Goal: Information Seeking & Learning: Learn about a topic

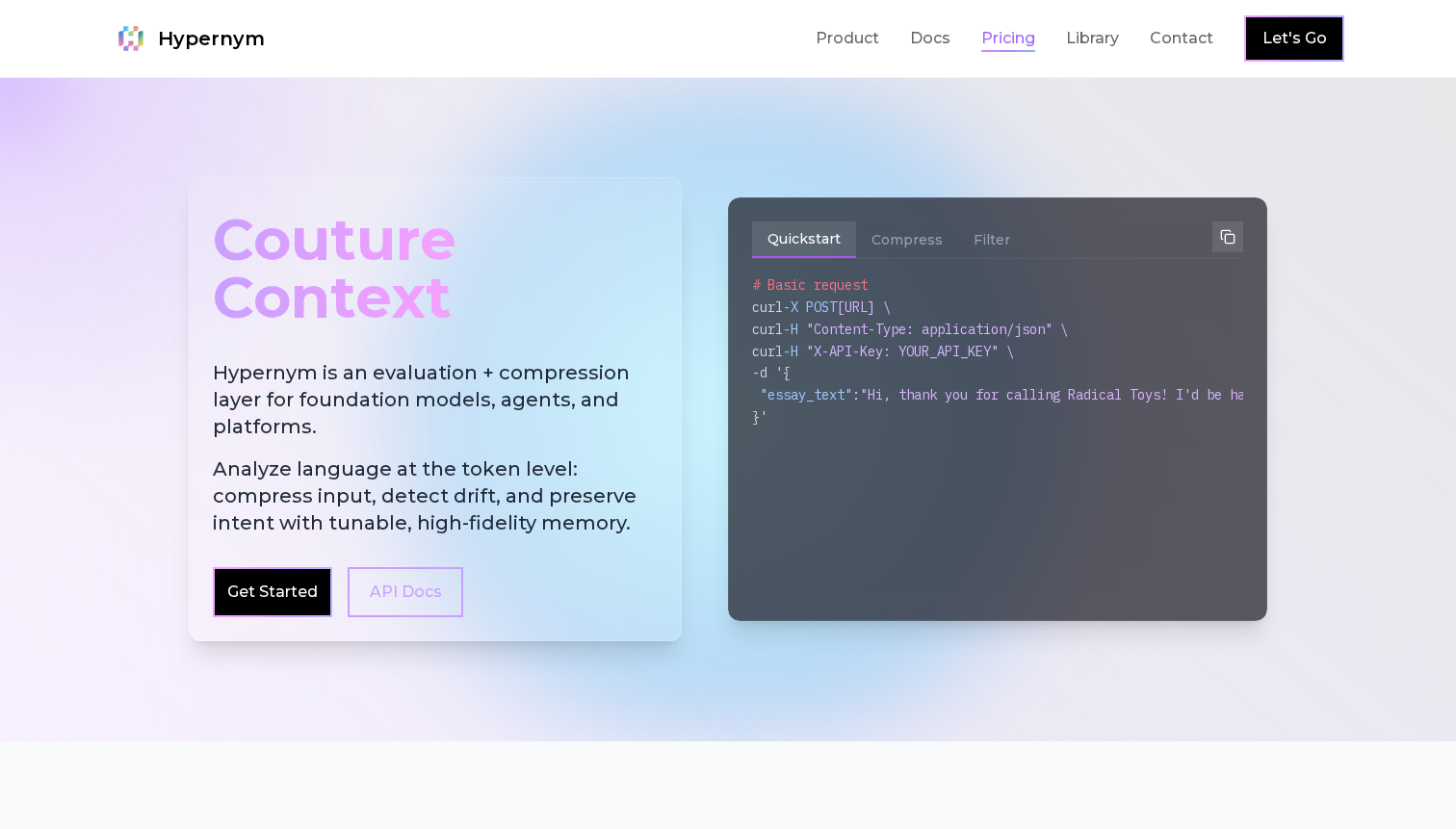
click at [1006, 35] on link "Pricing" at bounding box center [1007, 37] width 54 height 23
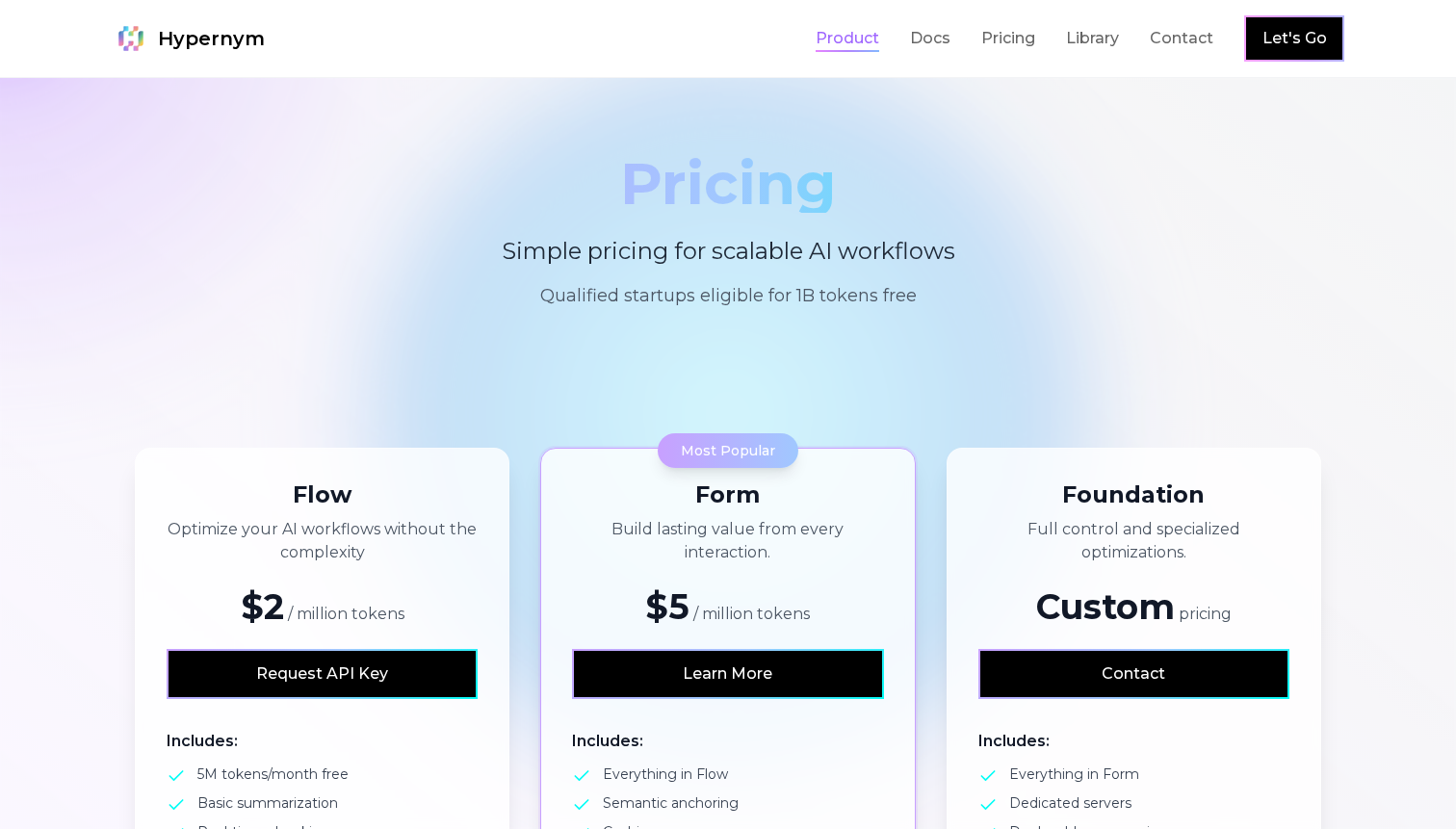
click at [879, 41] on link "Product" at bounding box center [847, 37] width 63 height 23
click at [929, 41] on link "Docs" at bounding box center [930, 37] width 40 height 23
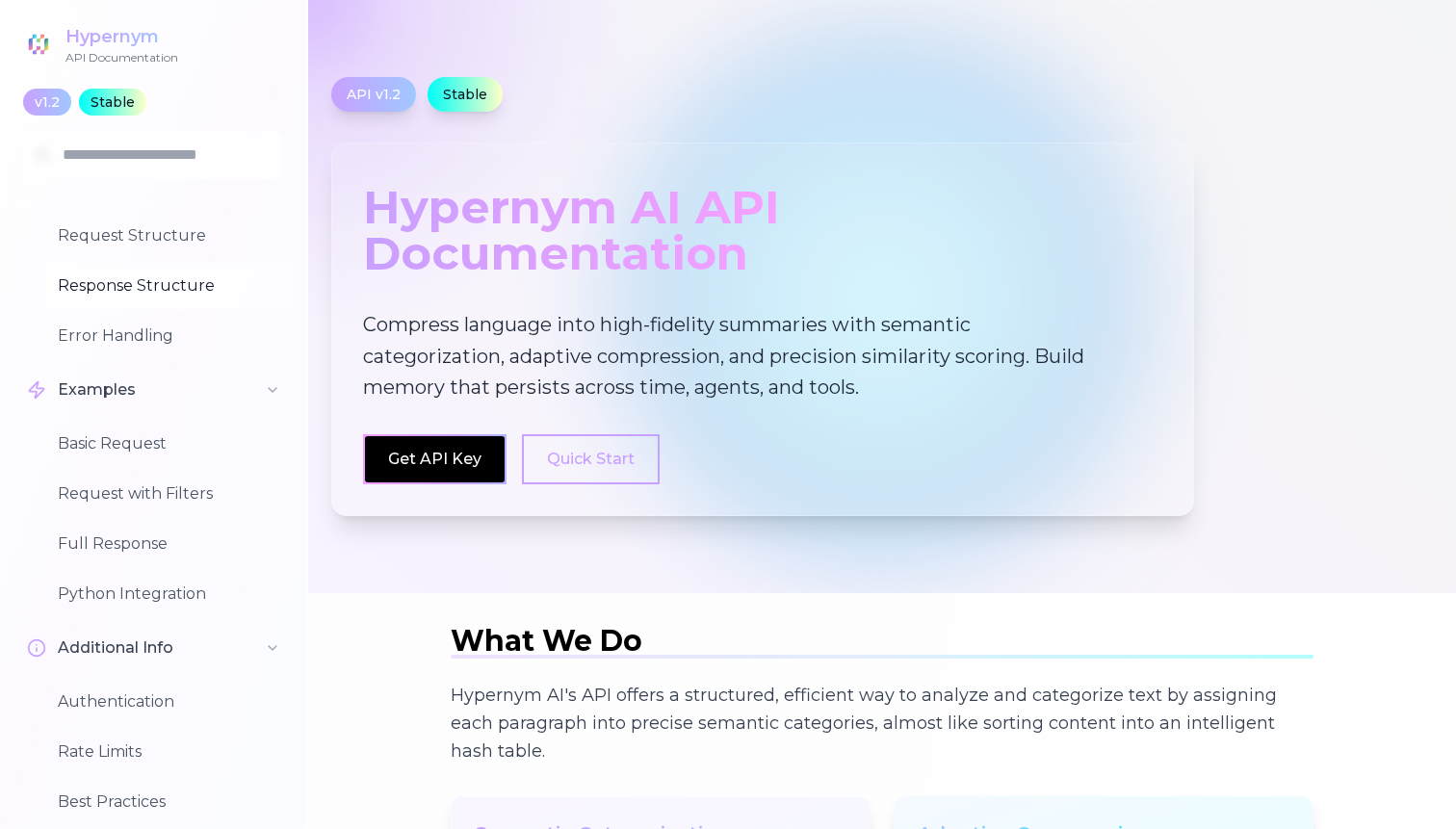
scroll to position [380, 0]
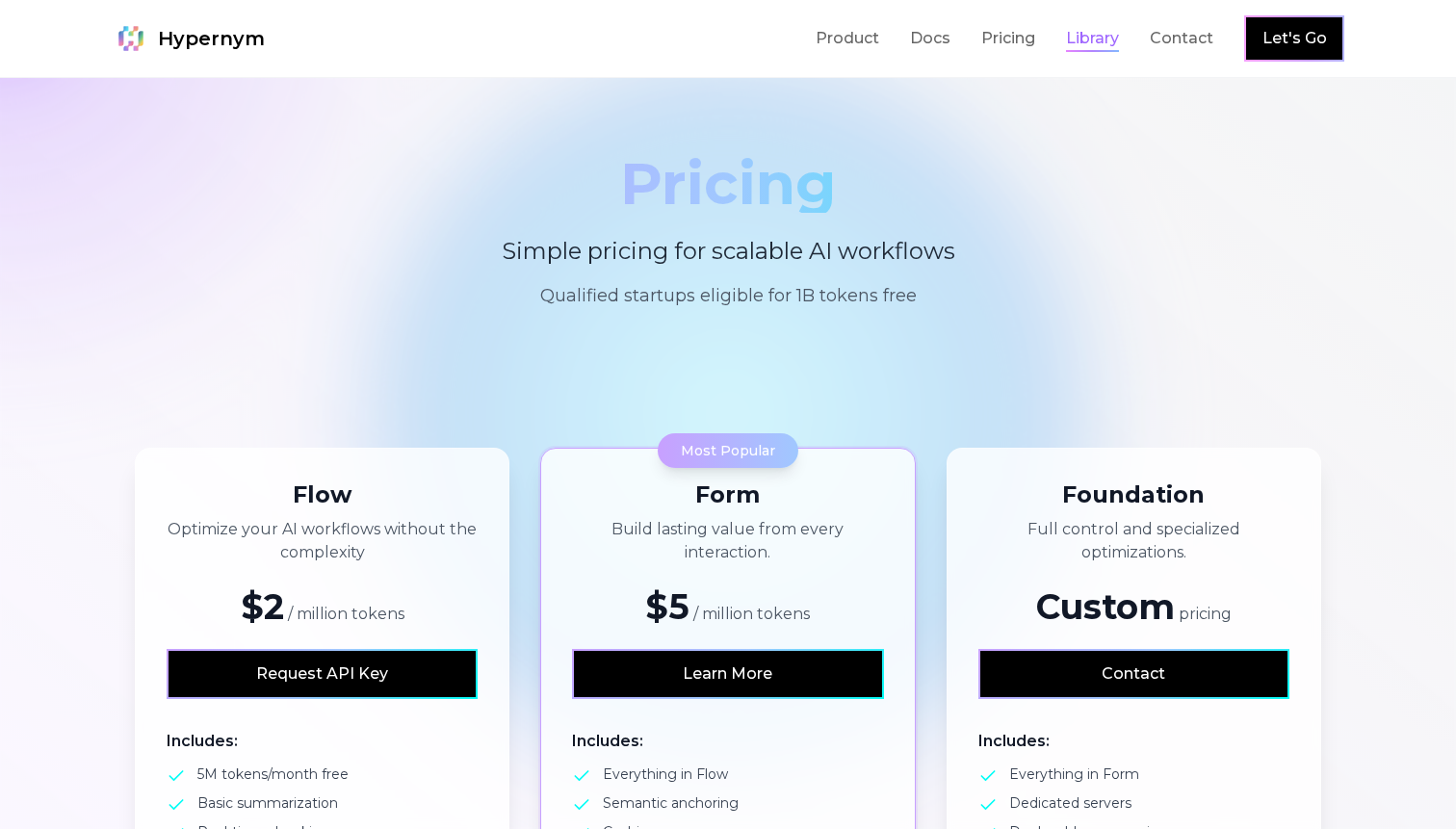
click at [1086, 44] on link "Library" at bounding box center [1092, 37] width 53 height 23
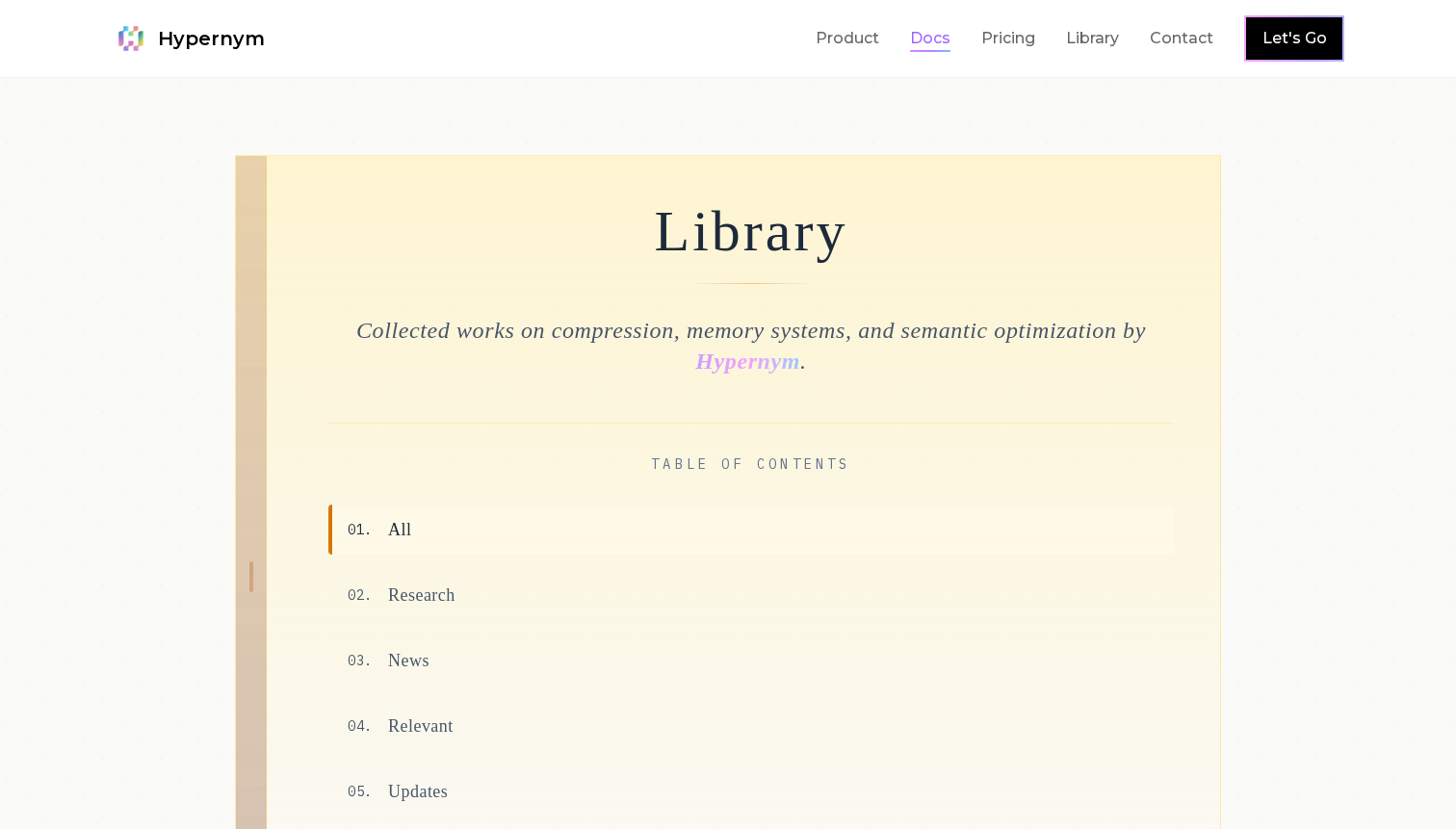
click at [936, 45] on link "Docs" at bounding box center [930, 37] width 40 height 23
